Goal: Information Seeking & Learning: Learn about a topic

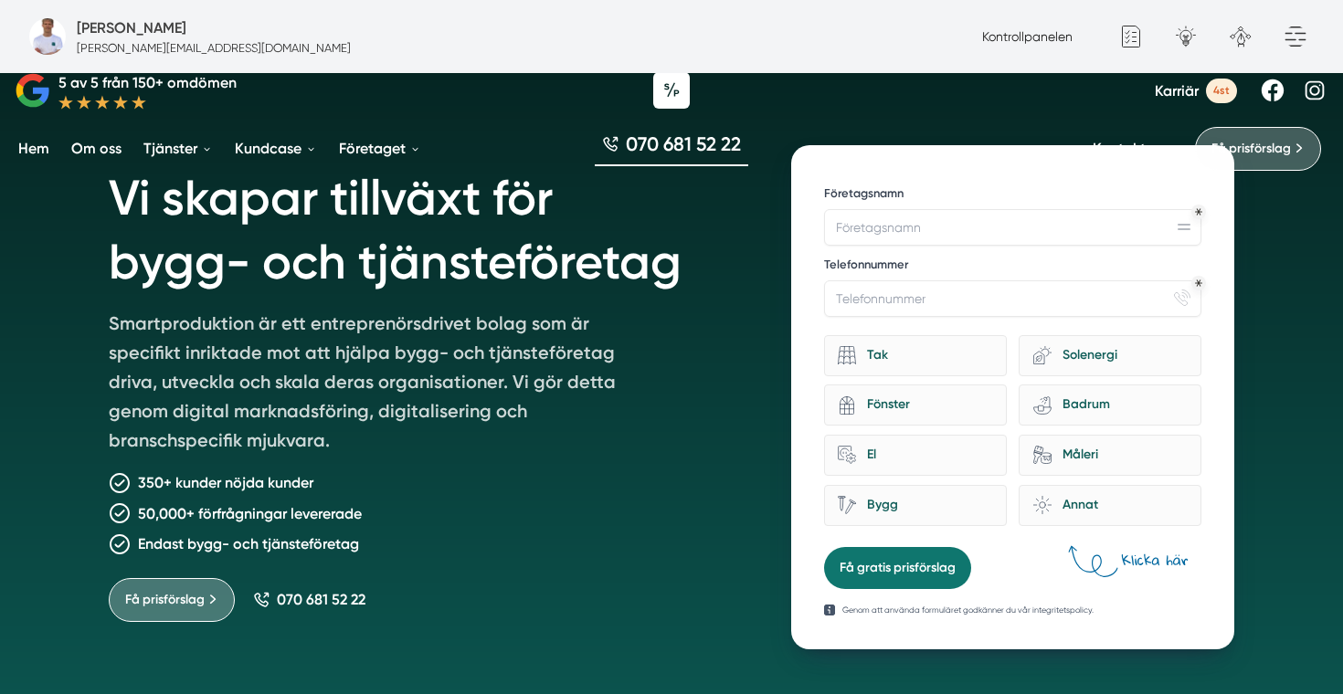
scroll to position [109, 0]
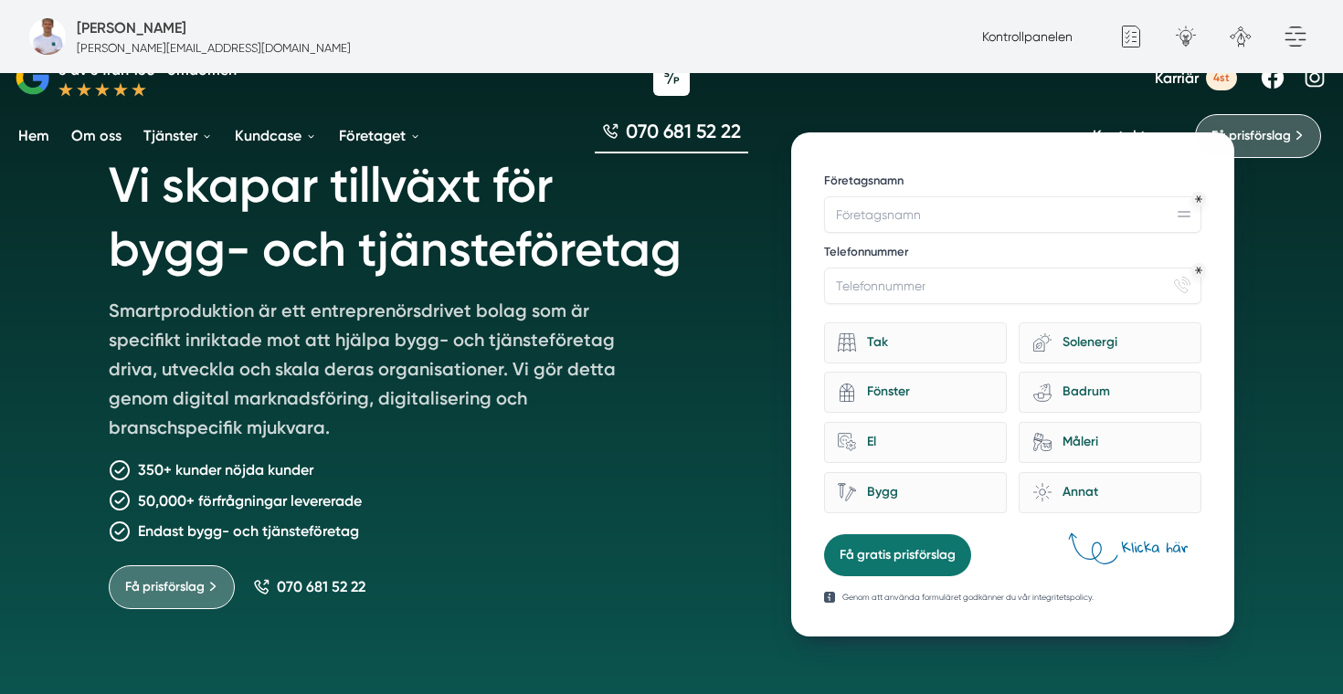
click at [105, 139] on link "Om oss" at bounding box center [97, 135] width 58 height 47
drag, startPoint x: 702, startPoint y: 366, endPoint x: 95, endPoint y: 303, distance: 610.7
click at [95, 302] on div "Vi skapar tillväxt för bygg- och tjänsteföretag Smartproduktion är ett entrepre…" at bounding box center [671, 374] width 1169 height 526
click at [1191, 87] on span "Karriär" at bounding box center [1177, 77] width 44 height 17
click at [711, 296] on h1 "Vi skapar tillväxt för bygg- och tjänsteföretag" at bounding box center [428, 214] width 639 height 164
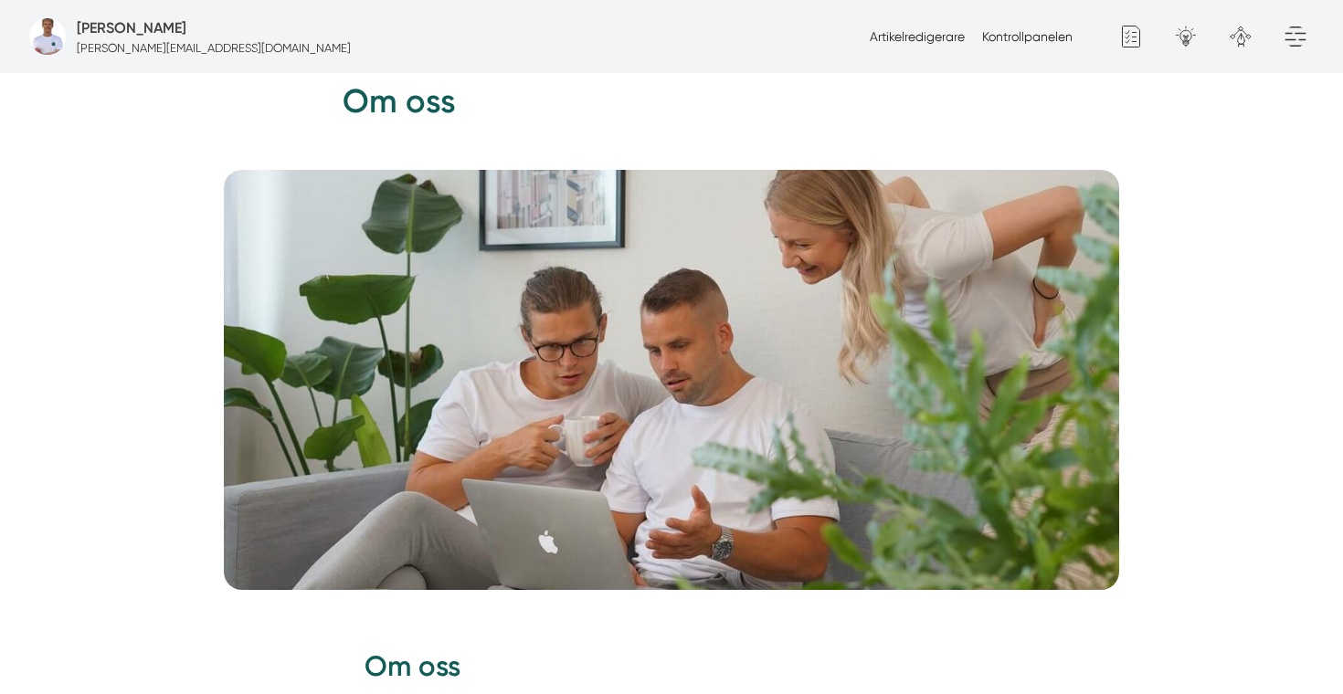
scroll to position [164, 0]
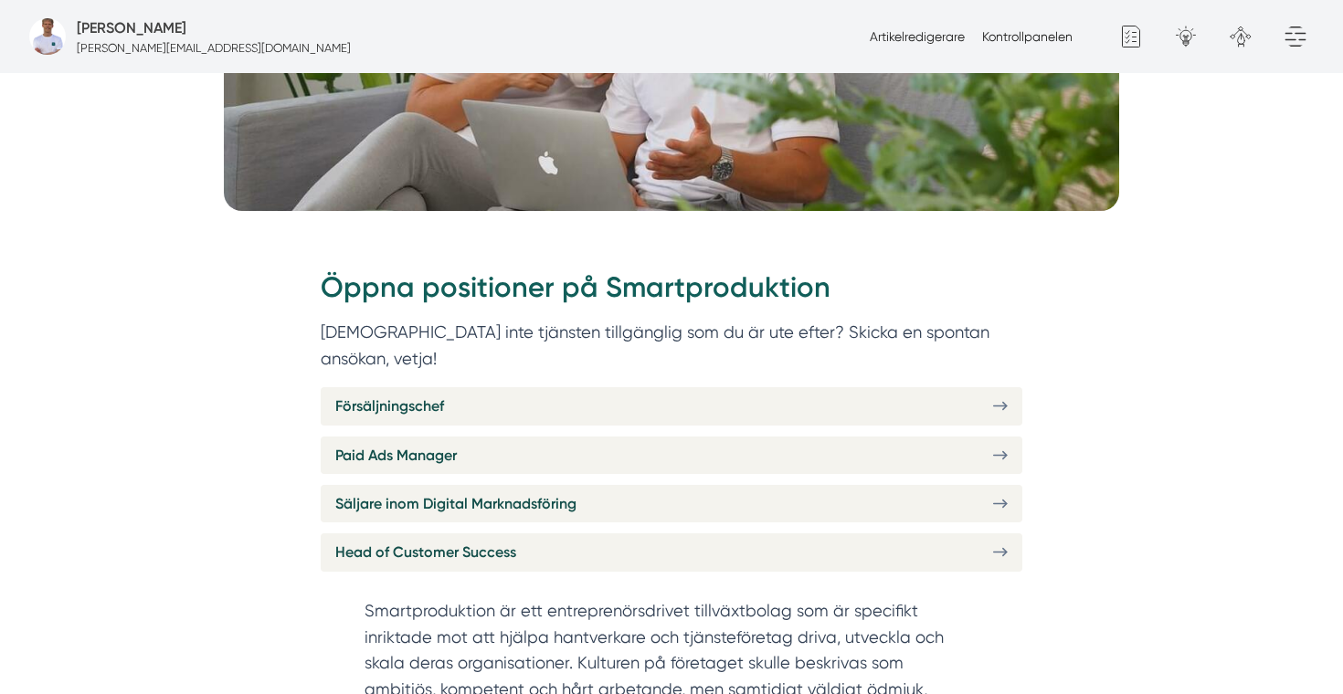
scroll to position [552, 0]
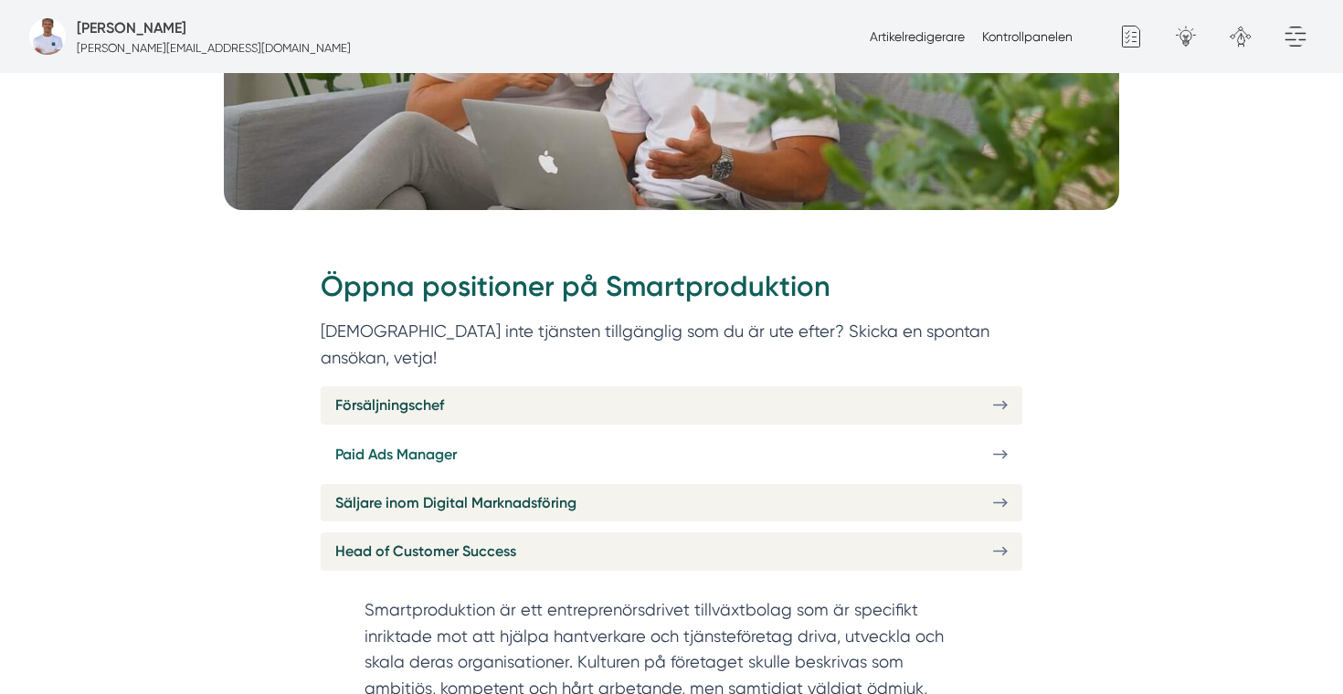
click at [690, 436] on link "Paid Ads Manager" at bounding box center [672, 454] width 702 height 37
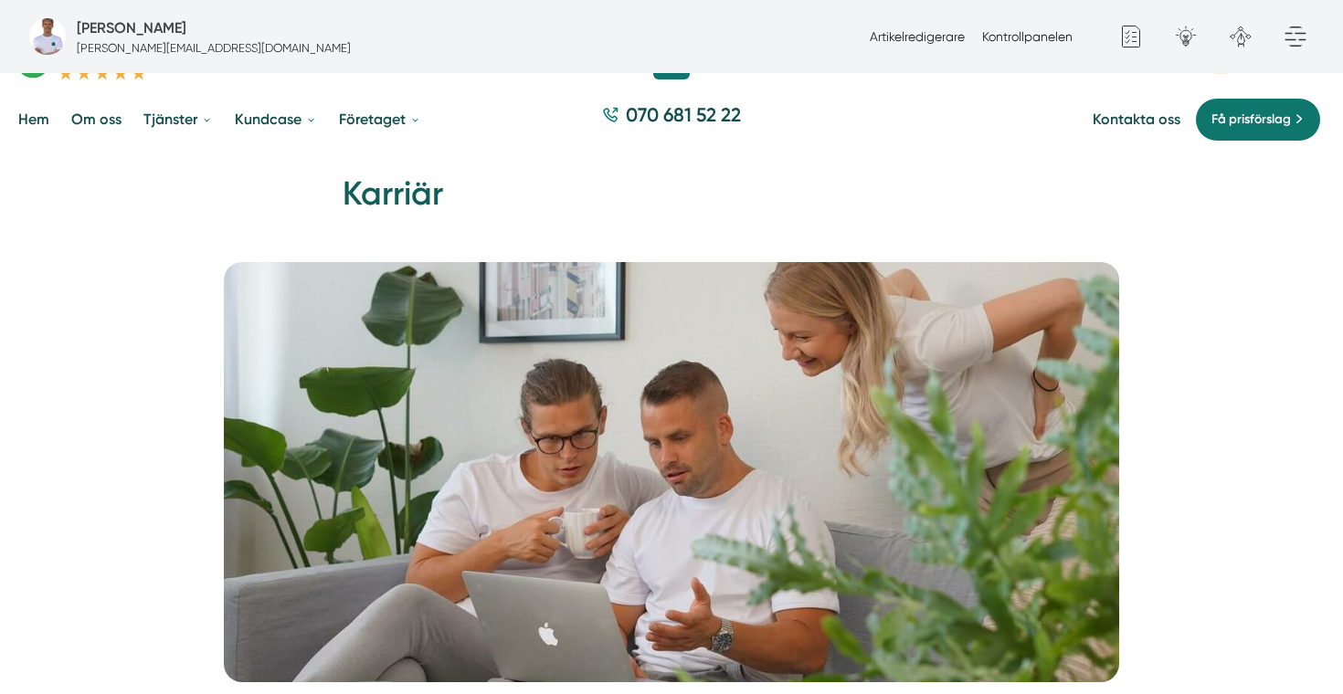
scroll to position [0, 0]
